Goal: Task Accomplishment & Management: Use online tool/utility

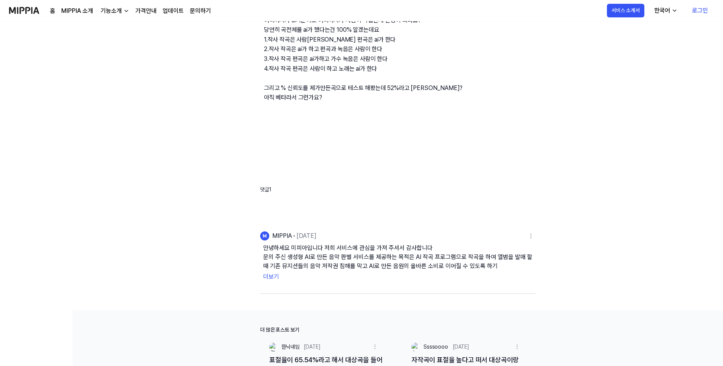
scroll to position [114, 0]
click at [279, 236] on div "MIPPIA" at bounding box center [281, 235] width 24 height 9
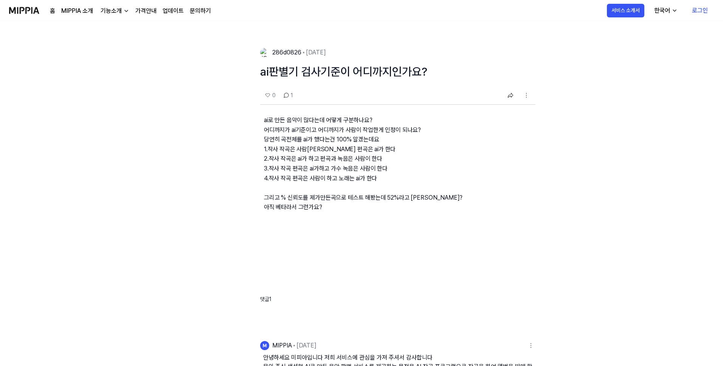
scroll to position [0, 0]
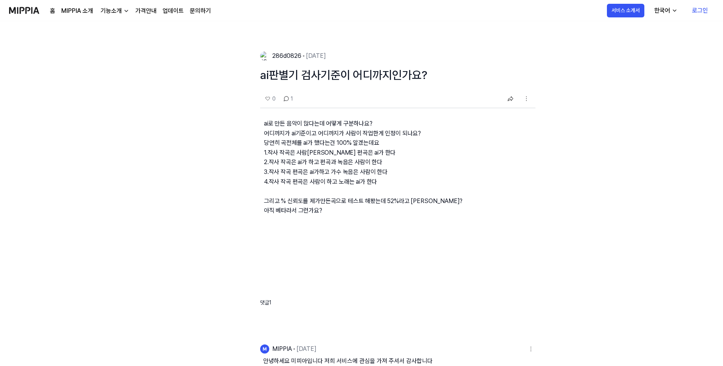
click at [20, 12] on img at bounding box center [24, 10] width 30 height 21
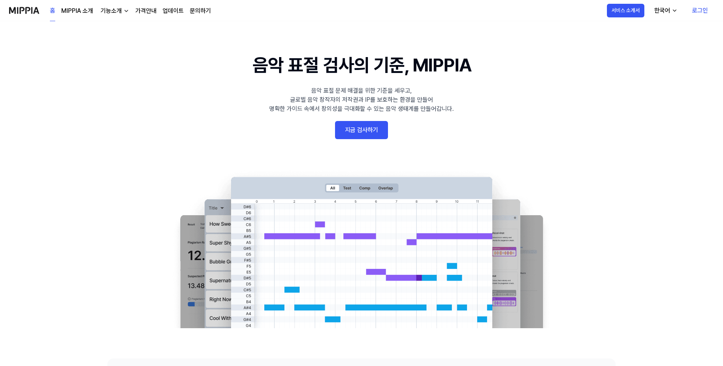
click at [351, 123] on link "지금 검사하기" at bounding box center [361, 130] width 53 height 18
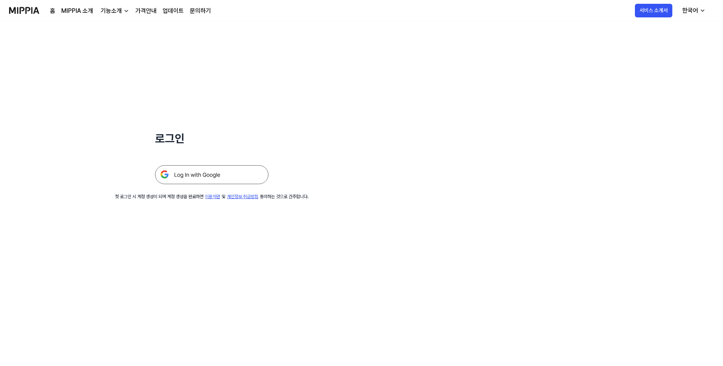
click at [197, 174] on img at bounding box center [212, 174] width 114 height 19
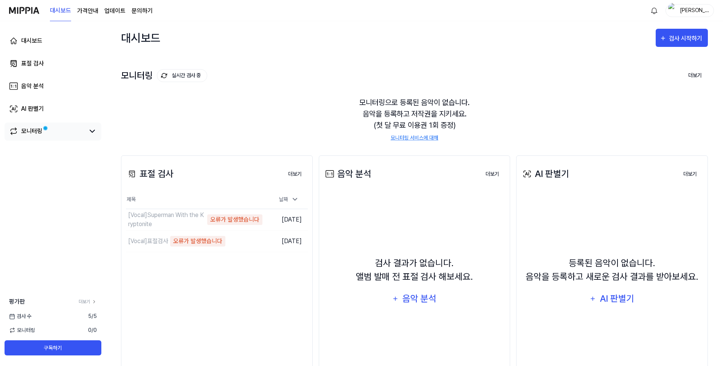
click at [53, 132] on link "모니터링" at bounding box center [47, 131] width 76 height 9
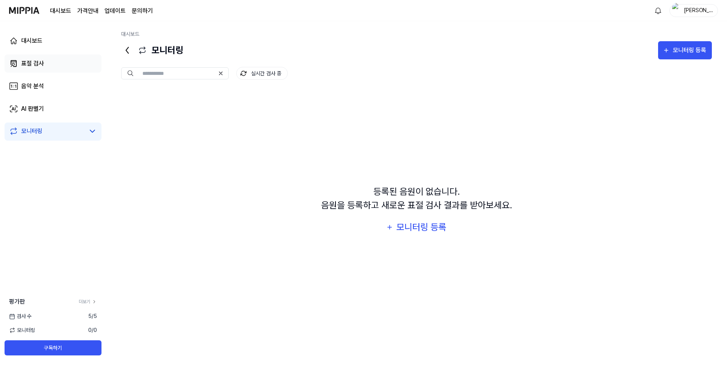
click at [33, 63] on div "표절 검사" at bounding box center [32, 63] width 23 height 9
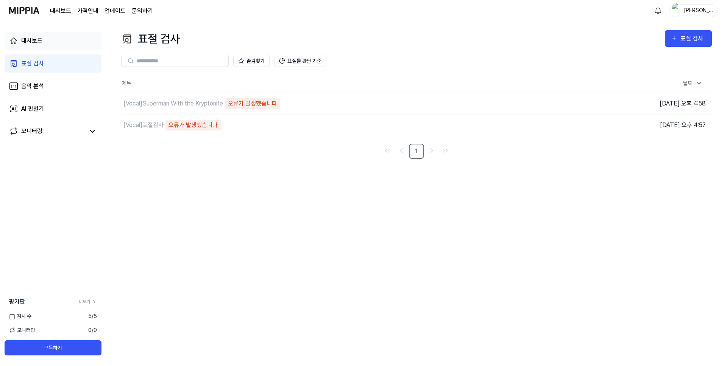
click at [57, 40] on link "대시보드" at bounding box center [53, 41] width 97 height 18
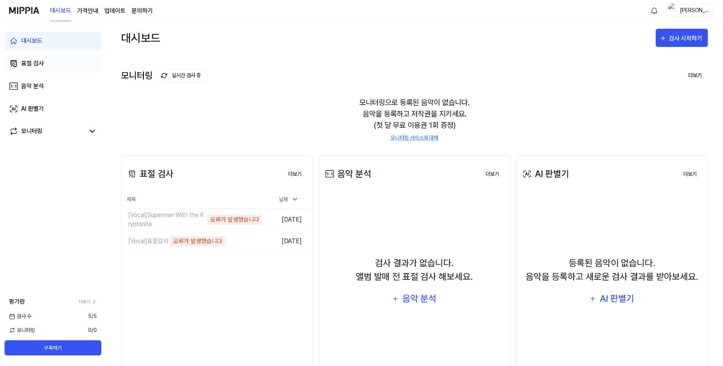
click at [54, 60] on link "표절 검사" at bounding box center [53, 63] width 97 height 18
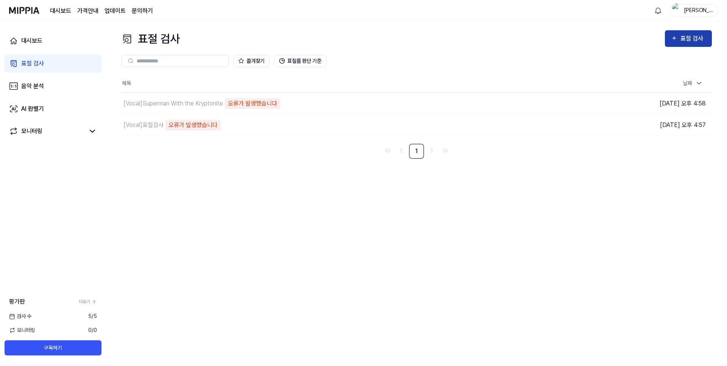
click at [684, 43] on div "표절 검사" at bounding box center [692, 39] width 25 height 10
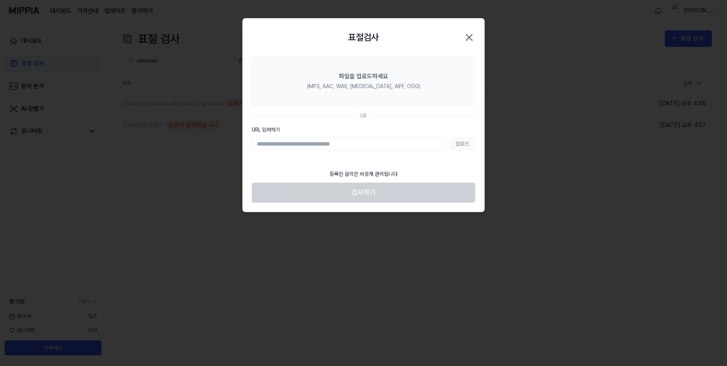
click at [326, 145] on input "URL 입력하기" at bounding box center [349, 144] width 194 height 14
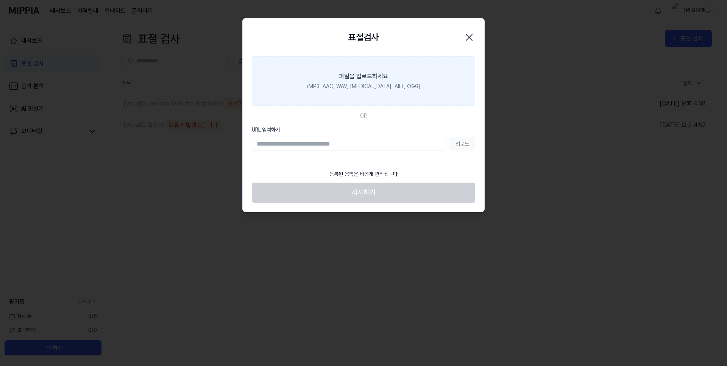
click at [366, 81] on label "파일을 업로드하세요 (MP3, AAC, WAV, [MEDICAL_DATA], AIFF, OGG)" at bounding box center [363, 81] width 223 height 50
click at [0, 0] on input "파일을 업로드하세요 (MP3, AAC, WAV, [MEDICAL_DATA], AIFF, OGG)" at bounding box center [0, 0] width 0 height 0
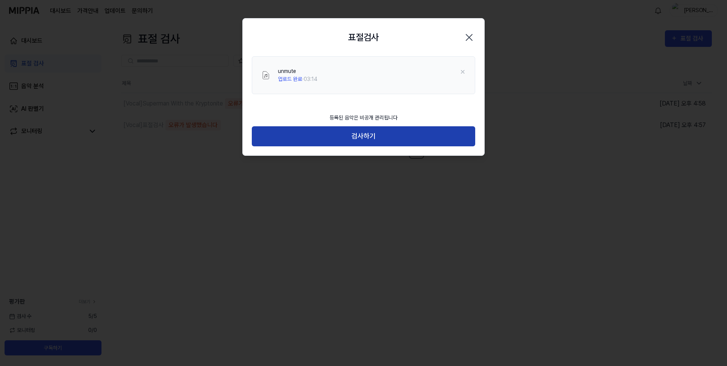
click at [365, 139] on button "검사하기" at bounding box center [363, 136] width 223 height 20
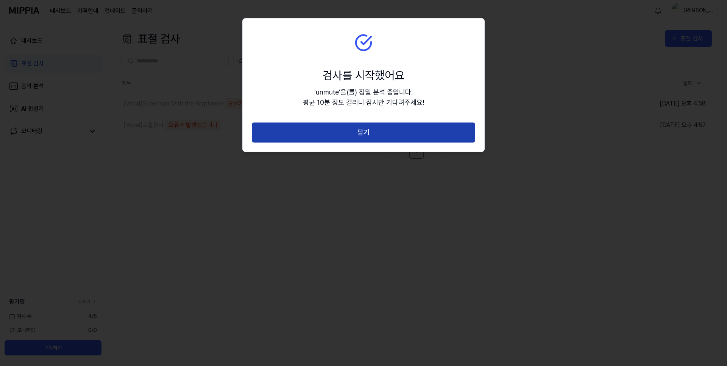
click at [364, 134] on button "닫기" at bounding box center [363, 133] width 223 height 20
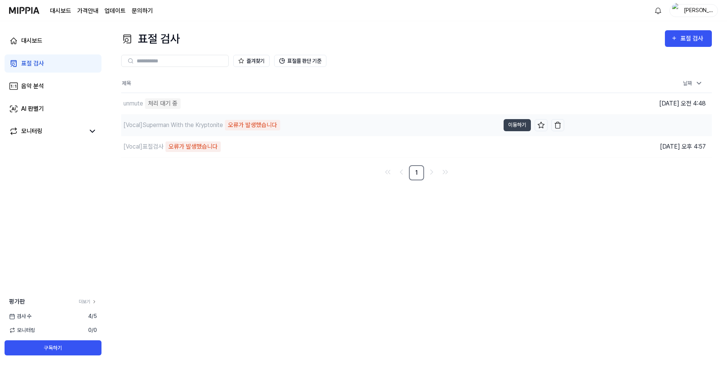
click at [260, 125] on div "오류가 발생했습니다" at bounding box center [252, 125] width 55 height 11
click at [221, 123] on div "[Vocal] Superman With the Kryptonite" at bounding box center [173, 125] width 100 height 9
click at [521, 124] on button "이동하기" at bounding box center [516, 125] width 27 height 12
click at [559, 127] on img "button" at bounding box center [558, 125] width 8 height 8
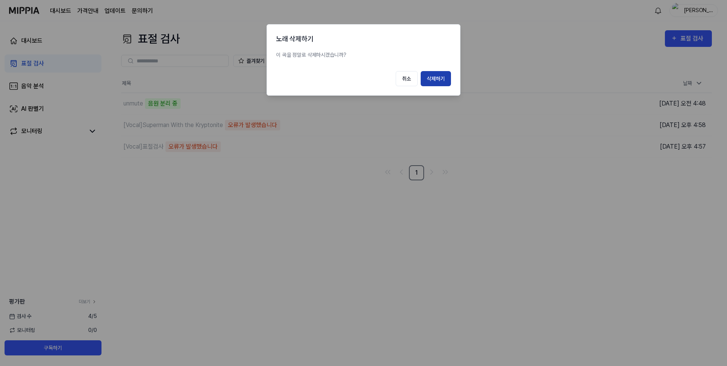
click at [437, 78] on button "삭제하기" at bounding box center [435, 78] width 30 height 15
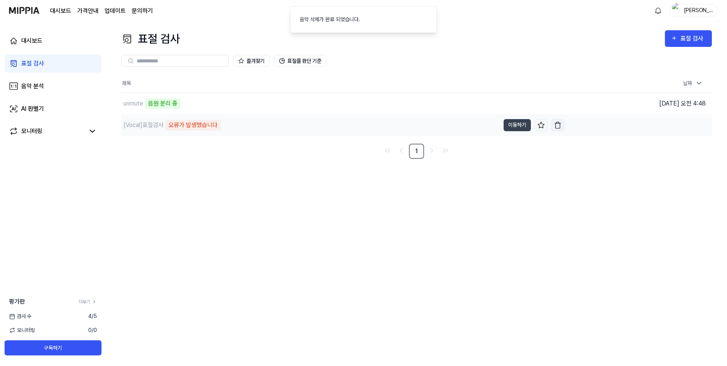
click at [559, 125] on img "button" at bounding box center [558, 125] width 8 height 8
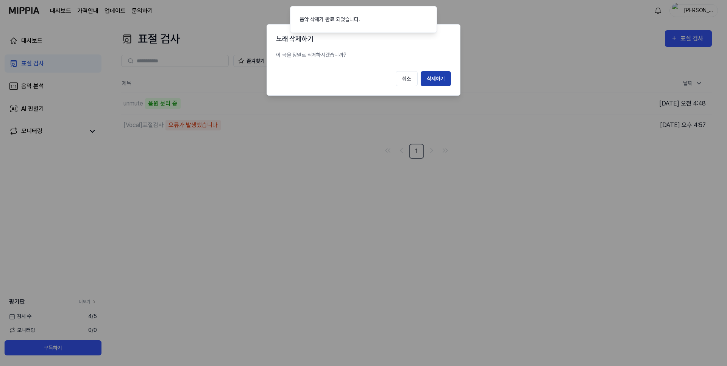
click at [440, 79] on button "삭제하기" at bounding box center [435, 78] width 30 height 15
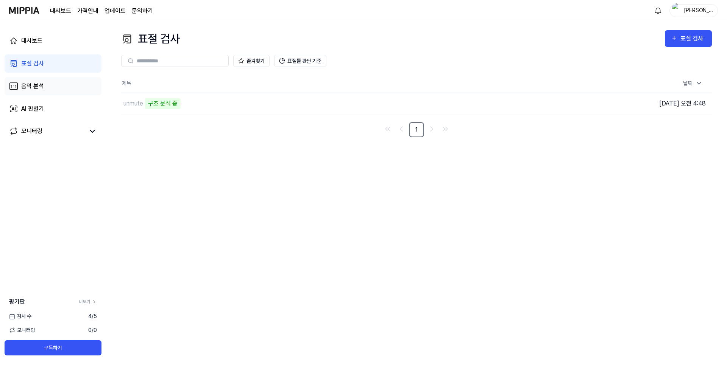
click at [37, 87] on div "음악 분석" at bounding box center [32, 86] width 23 height 9
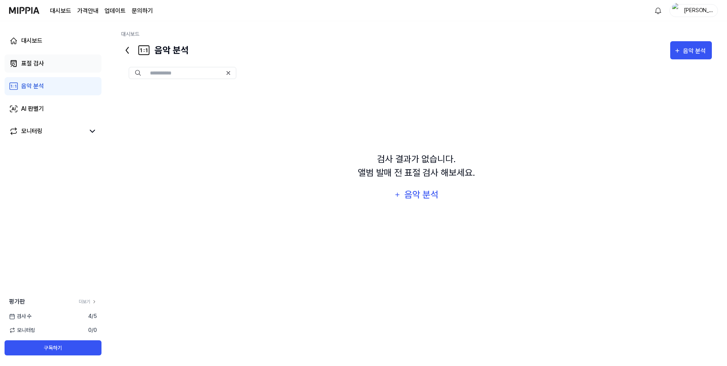
click at [48, 63] on link "표절 검사" at bounding box center [53, 63] width 97 height 18
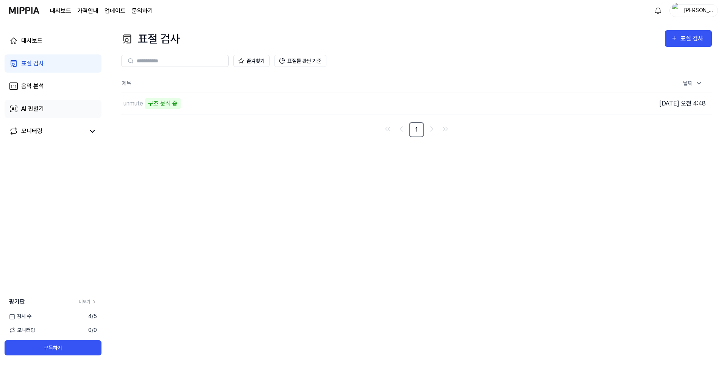
click at [51, 113] on link "AI 판별기" at bounding box center [53, 109] width 97 height 18
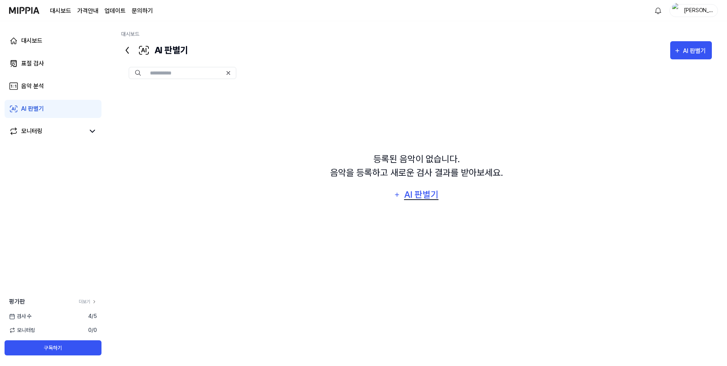
click at [423, 202] on div "AI 판별기" at bounding box center [421, 195] width 36 height 14
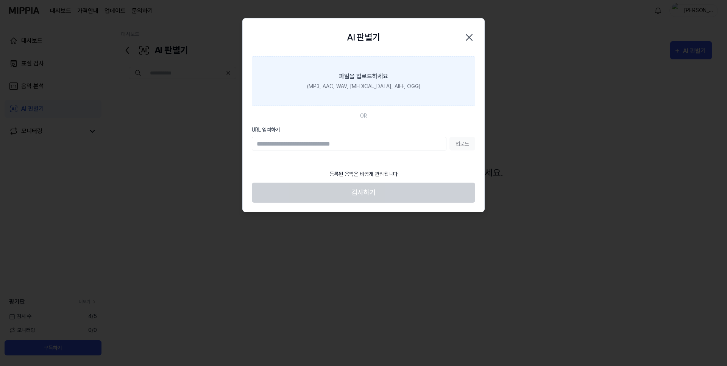
click at [330, 89] on label "파일을 업로드하세요 (MP3, AAC, WAV, [MEDICAL_DATA], AIFF, OGG)" at bounding box center [363, 81] width 223 height 50
click at [0, 0] on input "파일을 업로드하세요 (MP3, AAC, WAV, [MEDICAL_DATA], AIFF, OGG)" at bounding box center [0, 0] width 0 height 0
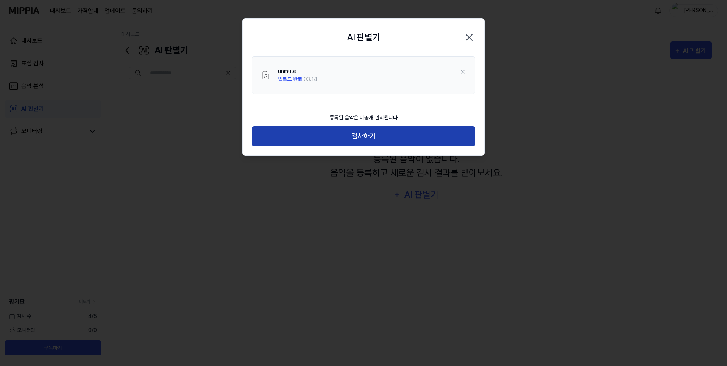
click at [366, 133] on button "검사하기" at bounding box center [363, 136] width 223 height 20
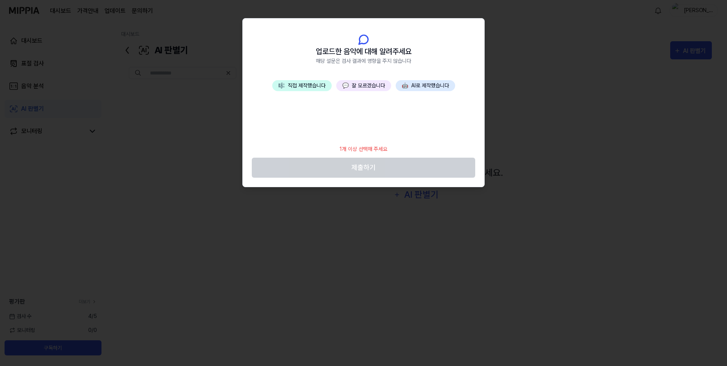
click at [318, 88] on button "🎼 직접 제작했습니다" at bounding box center [301, 85] width 59 height 11
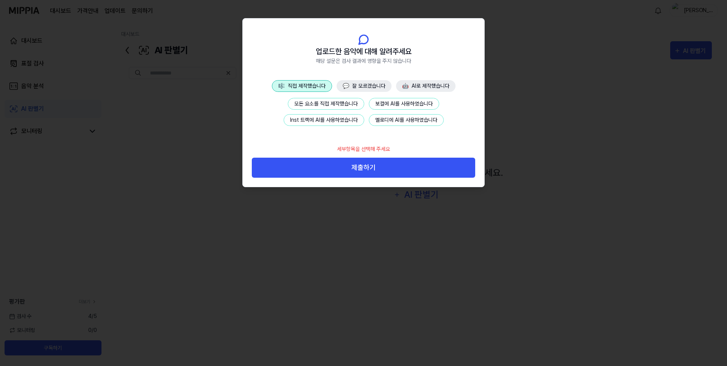
click at [551, 140] on div at bounding box center [363, 183] width 727 height 366
drag, startPoint x: 551, startPoint y: 140, endPoint x: 544, endPoint y: 138, distance: 7.3
click at [548, 139] on div at bounding box center [363, 183] width 727 height 366
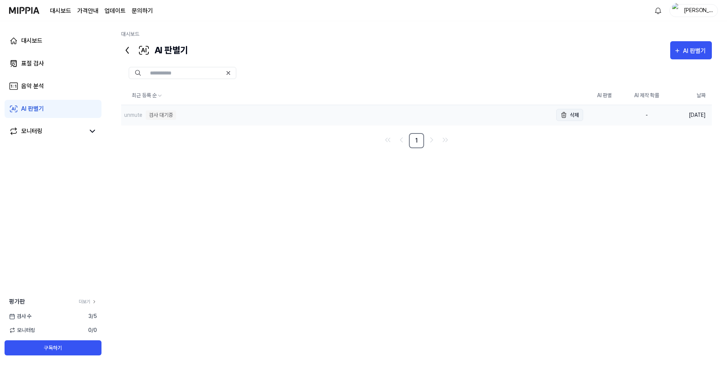
click at [562, 118] on img "button" at bounding box center [563, 114] width 9 height 9
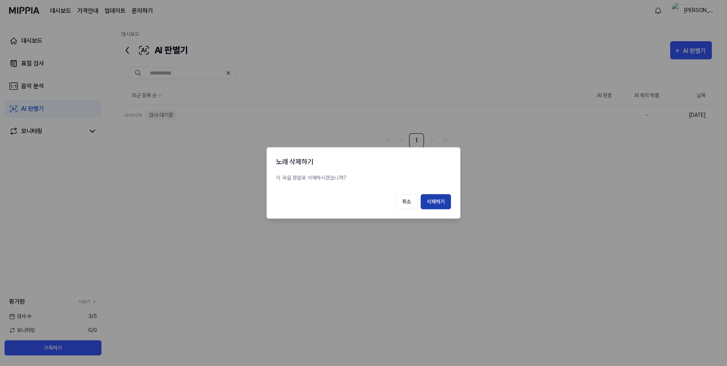
click at [440, 197] on button "삭제하기" at bounding box center [435, 201] width 30 height 15
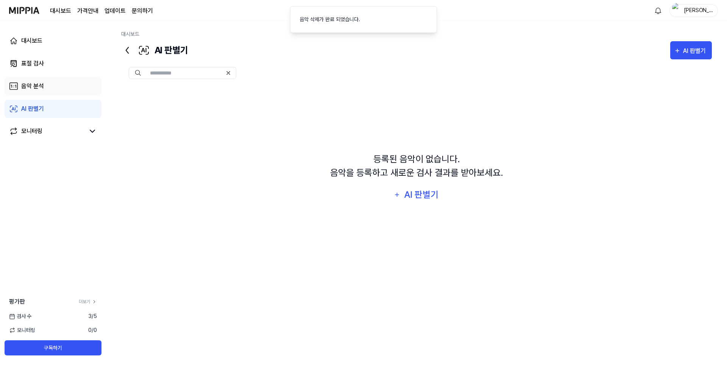
click at [67, 85] on link "음악 분석" at bounding box center [53, 86] width 97 height 18
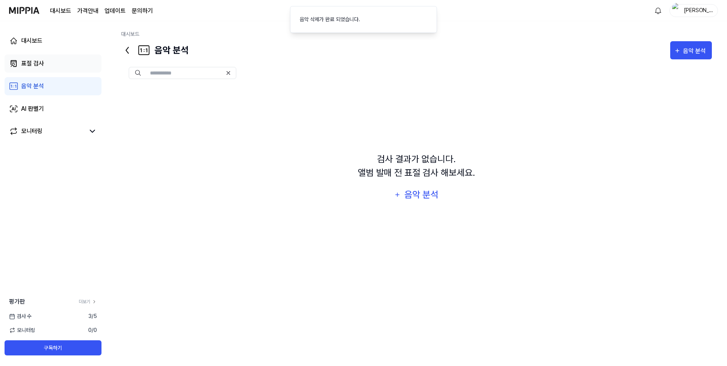
click at [53, 68] on link "표절 검사" at bounding box center [53, 63] width 97 height 18
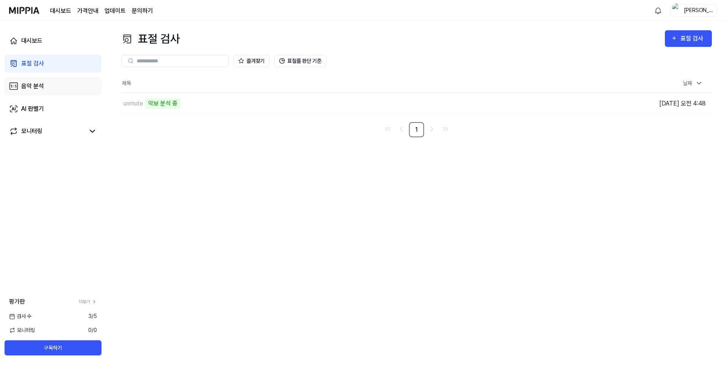
click at [65, 91] on link "음악 분석" at bounding box center [53, 86] width 97 height 18
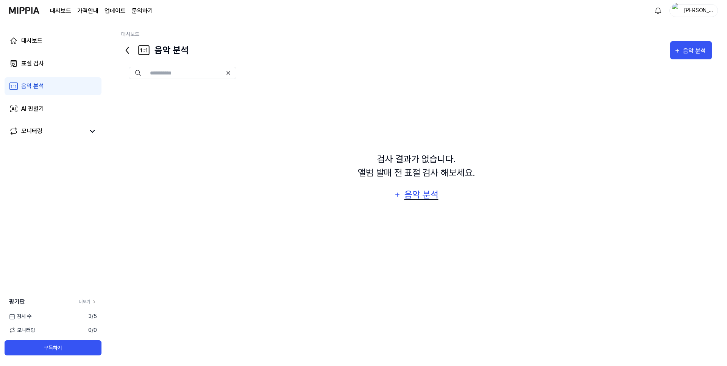
click at [438, 196] on div "음악 분석" at bounding box center [421, 195] width 36 height 14
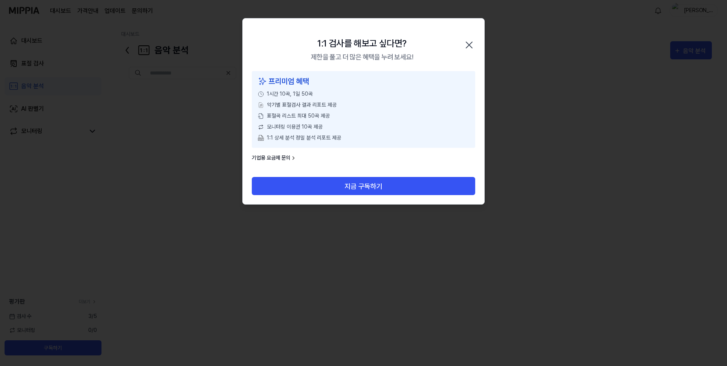
click at [465, 45] on icon "button" at bounding box center [469, 45] width 12 height 12
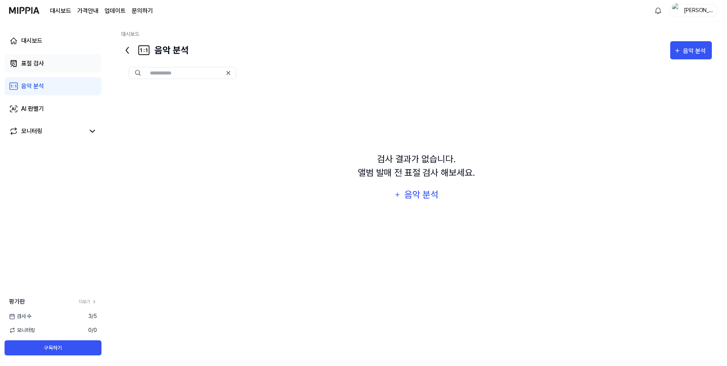
click at [27, 61] on div "표절 검사" at bounding box center [32, 63] width 23 height 9
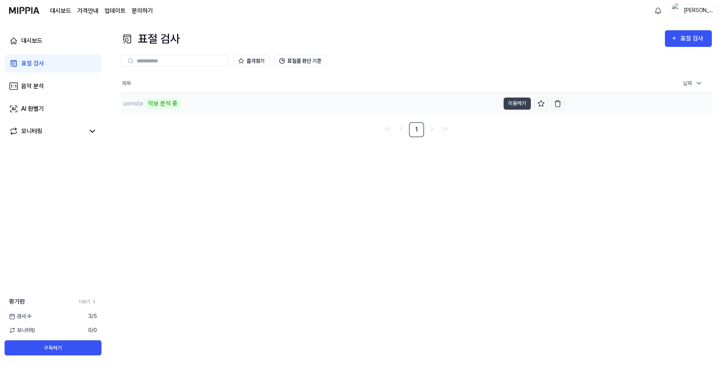
click at [154, 104] on div "악보 분석 중" at bounding box center [163, 103] width 36 height 11
click at [209, 108] on div "unmute 악보 분석 중" at bounding box center [310, 103] width 378 height 21
click at [302, 63] on button "표절률 판단 기준" at bounding box center [300, 61] width 52 height 12
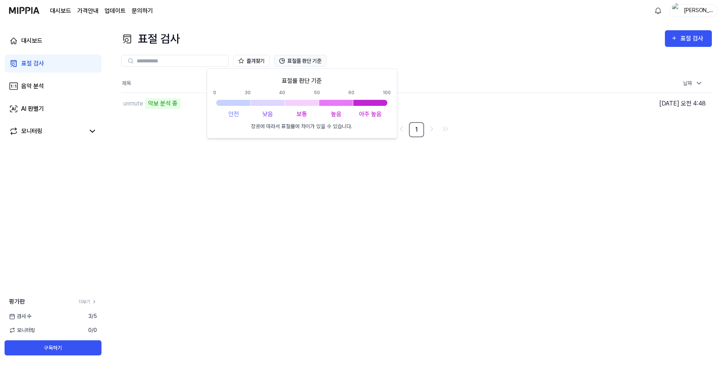
click at [302, 63] on button "표절률 판단 기준" at bounding box center [300, 61] width 52 height 12
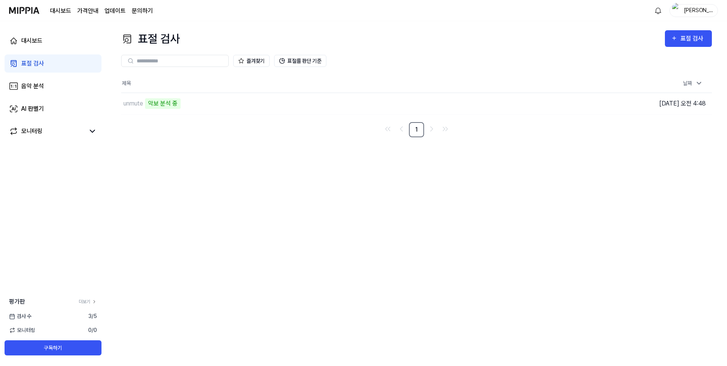
click at [423, 53] on div "즐겨찾기 표절률 판단 기준" at bounding box center [416, 60] width 590 height 27
click at [421, 66] on div "즐겨찾기 표절률 판단 기준" at bounding box center [416, 61] width 590 height 12
click at [43, 319] on div "검사 [DATE]" at bounding box center [53, 317] width 106 height 8
click at [84, 299] on link "더보기" at bounding box center [88, 302] width 18 height 7
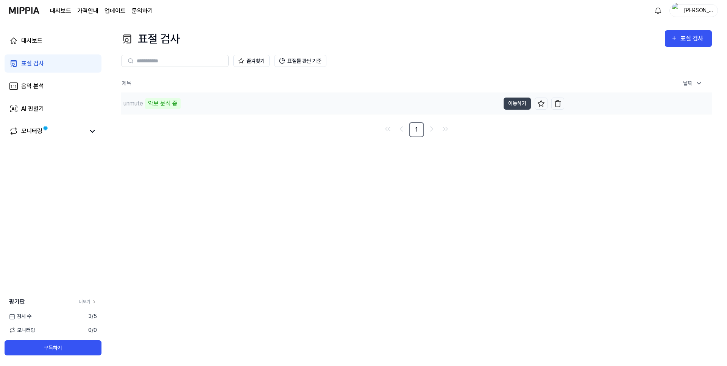
click at [276, 96] on div "unmute 악보 분석 중" at bounding box center [310, 103] width 378 height 21
click at [375, 104] on div "unmute 악보 분석 중" at bounding box center [310, 103] width 378 height 21
click at [510, 104] on button "이동하기" at bounding box center [516, 104] width 27 height 12
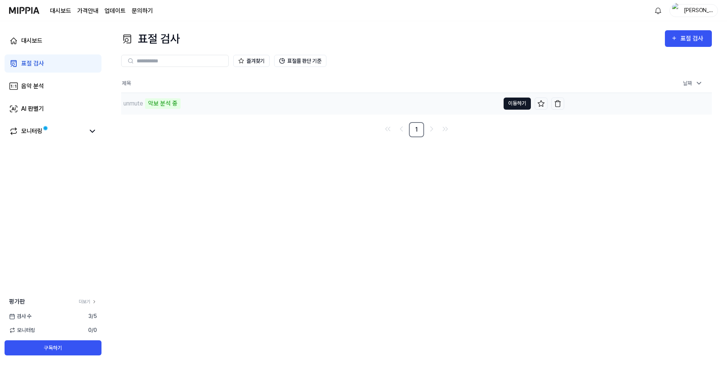
click at [510, 104] on button "이동하기" at bounding box center [516, 104] width 27 height 12
click at [162, 108] on div "악보 분석 중" at bounding box center [163, 103] width 36 height 11
drag, startPoint x: 162, startPoint y: 107, endPoint x: 153, endPoint y: 106, distance: 9.3
click at [161, 108] on div "악보 분석 중" at bounding box center [163, 103] width 36 height 11
click at [145, 104] on div "unmute 악보 분석 중" at bounding box center [150, 103] width 59 height 11
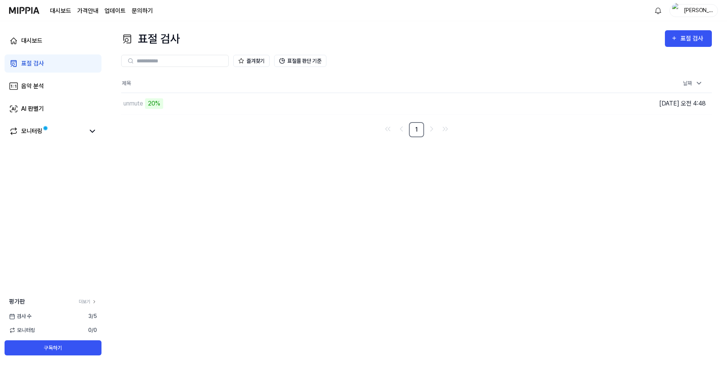
click at [159, 126] on nav "1" at bounding box center [416, 129] width 590 height 15
click at [76, 133] on link "모니터링" at bounding box center [47, 131] width 76 height 9
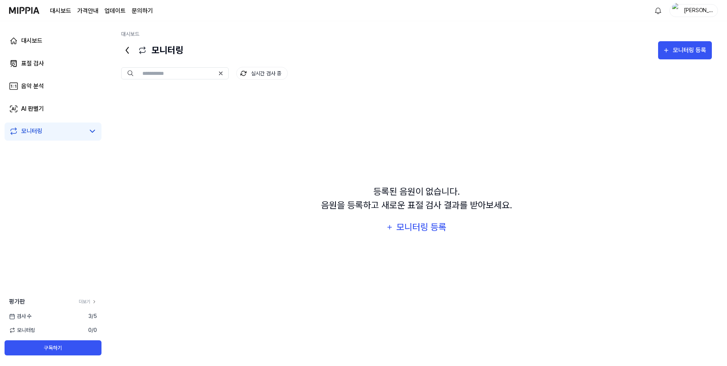
click at [80, 73] on div "대시보드 표절 검사 음악 분석 AI 판별기 모니터링" at bounding box center [53, 86] width 106 height 130
click at [78, 65] on link "표절 검사" at bounding box center [53, 63] width 97 height 18
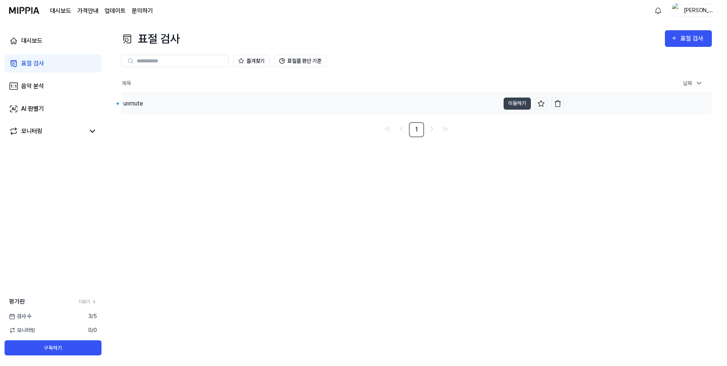
click at [138, 107] on div "unmute" at bounding box center [133, 103] width 20 height 9
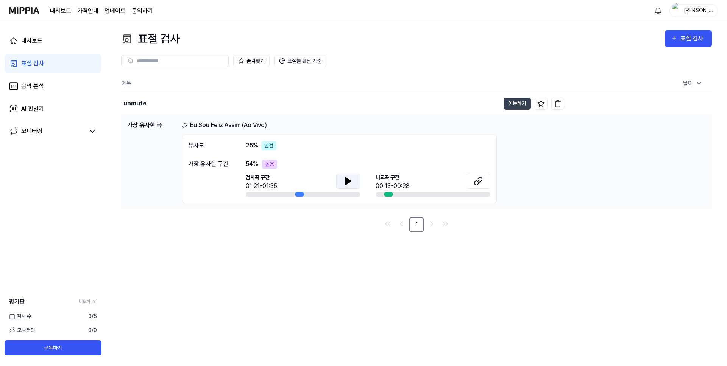
click at [357, 180] on button at bounding box center [348, 181] width 24 height 15
click at [471, 180] on button at bounding box center [478, 181] width 24 height 15
click at [349, 181] on icon at bounding box center [350, 181] width 2 height 6
drag, startPoint x: 268, startPoint y: 165, endPoint x: 264, endPoint y: 140, distance: 24.9
click at [268, 165] on div "높음" at bounding box center [269, 164] width 15 height 9
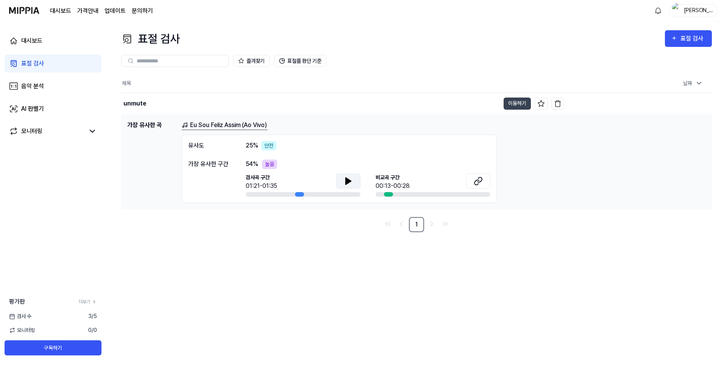
click at [264, 140] on div "유사도 25 % 안전 가장 유사한 구간 54 % 높음 검사곡 구간 01:21-01:35 [GEOGRAPHIC_DATA] 구간 00:13-00:…" at bounding box center [339, 169] width 315 height 68
